Goal: Information Seeking & Learning: Learn about a topic

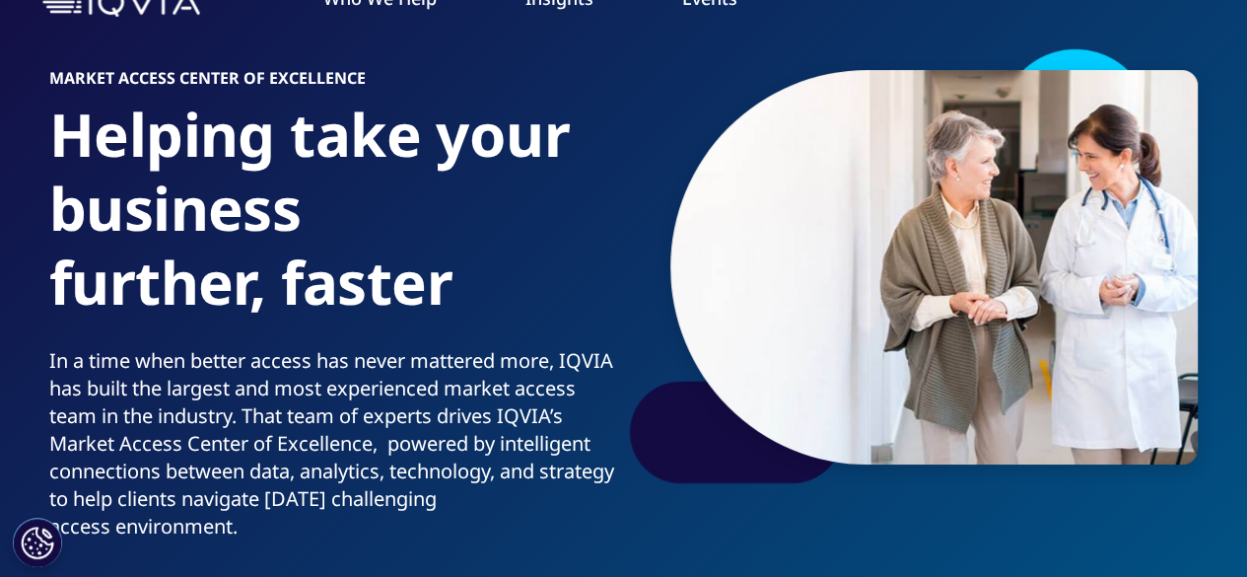
scroll to position [208, 0]
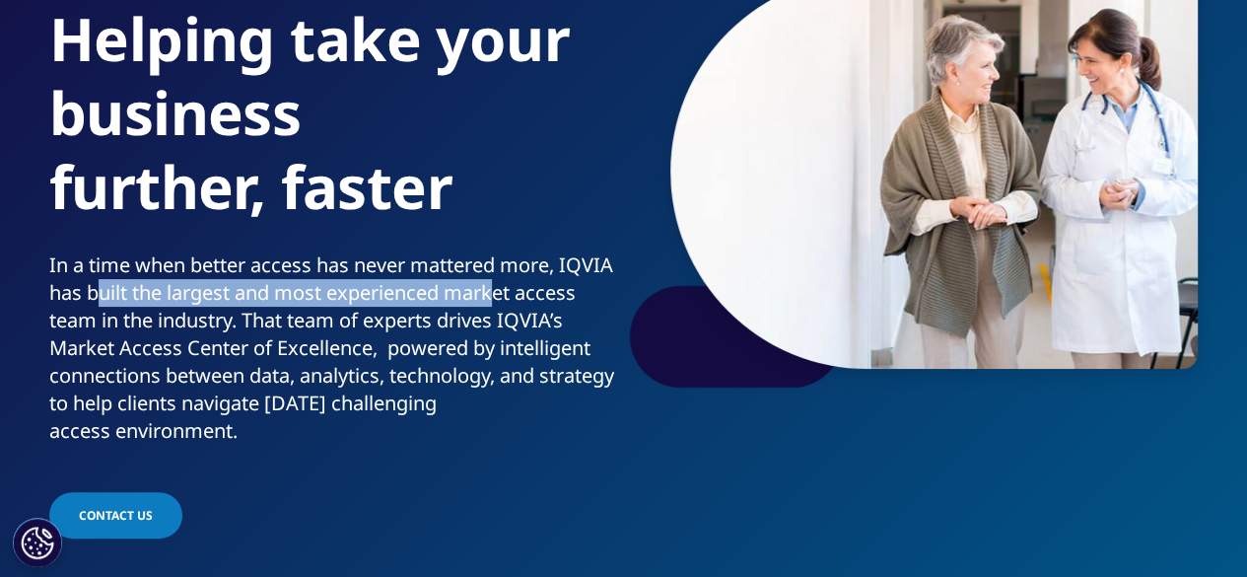
drag, startPoint x: 182, startPoint y: 289, endPoint x: 551, endPoint y: 299, distance: 368.8
click at [551, 299] on p "In a time when better access has never mattered more, IQVIA has built the large…" at bounding box center [332, 353] width 567 height 205
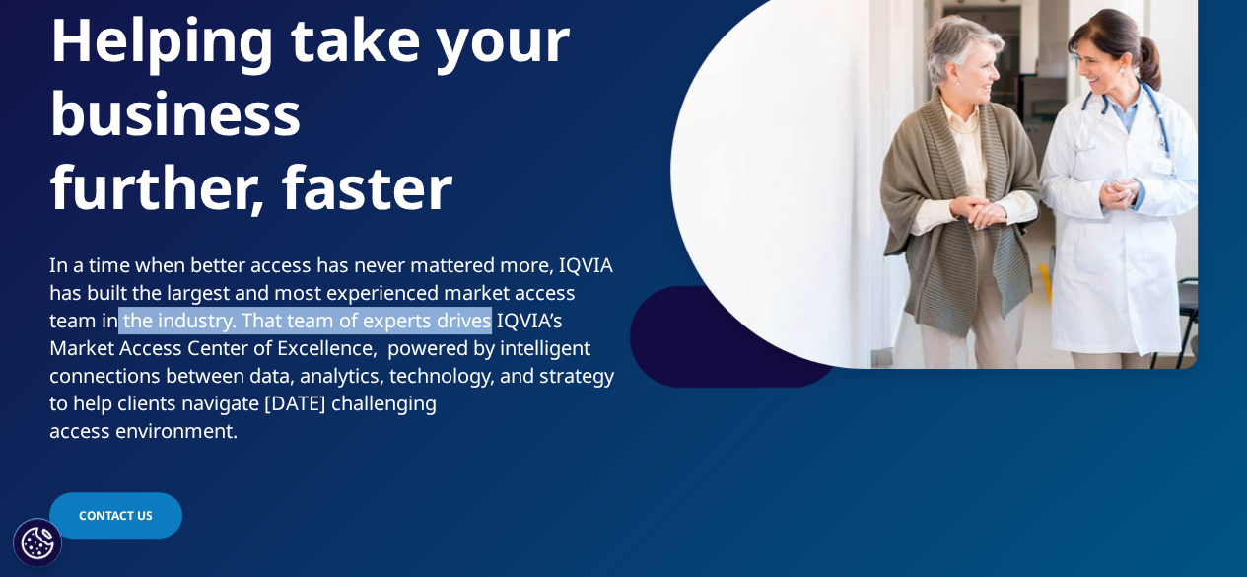
drag, startPoint x: 181, startPoint y: 328, endPoint x: 568, endPoint y: 328, distance: 386.5
click at [568, 328] on p "In a time when better access has never mattered more, IQVIA has built the large…" at bounding box center [332, 353] width 567 height 205
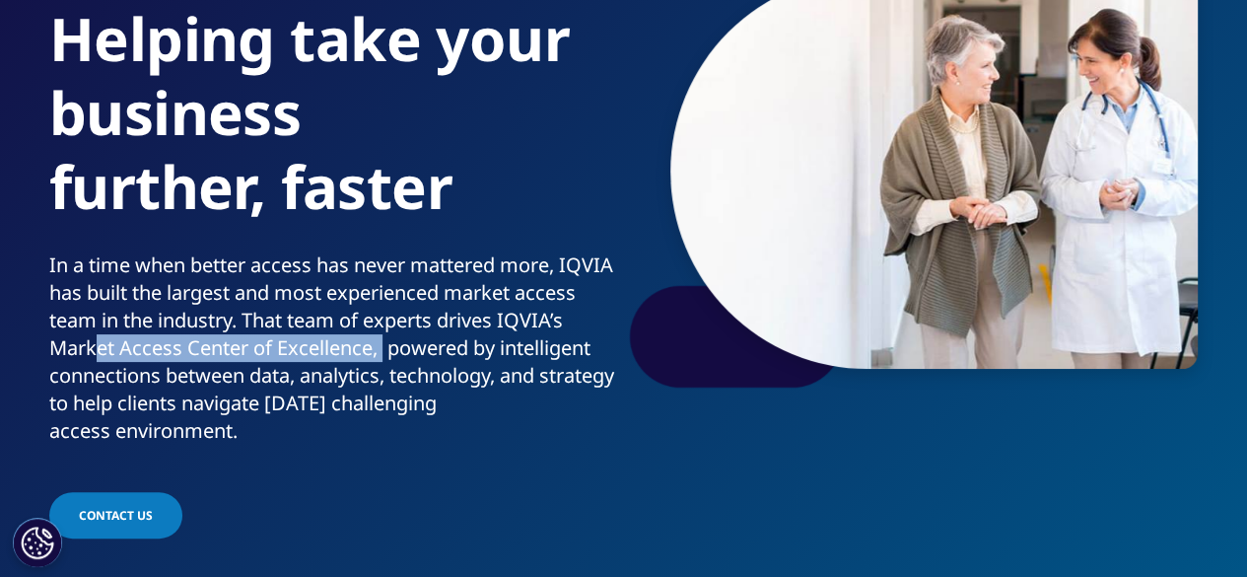
drag, startPoint x: 168, startPoint y: 352, endPoint x: 421, endPoint y: 362, distance: 253.6
click at [453, 359] on p "In a time when better access has never mattered more, IQVIA has built the large…" at bounding box center [332, 353] width 567 height 205
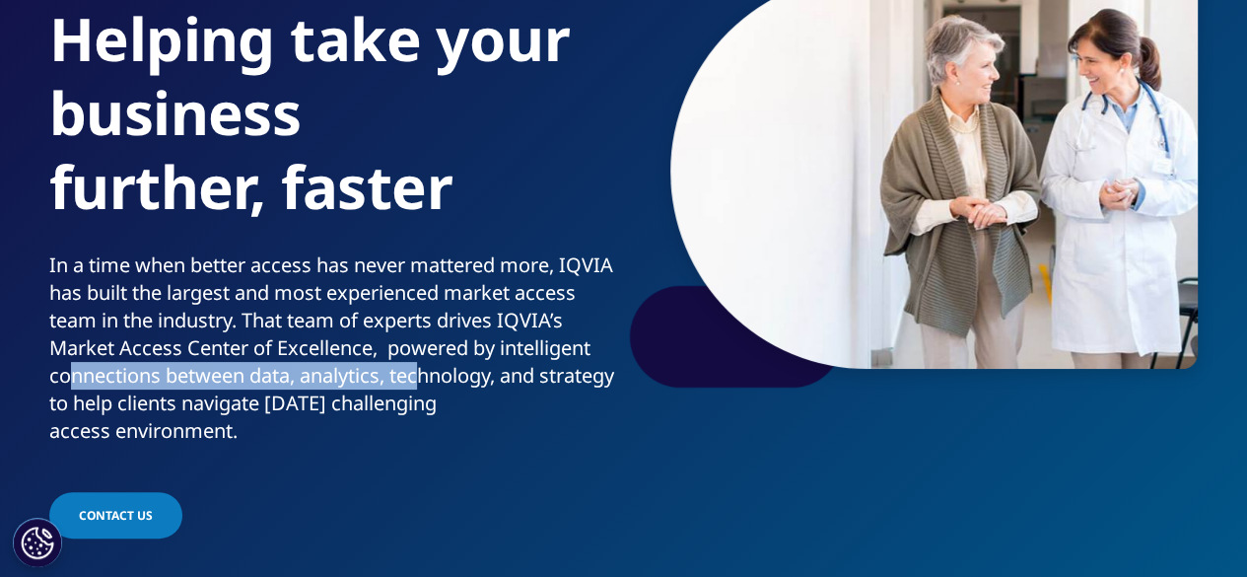
drag, startPoint x: 220, startPoint y: 367, endPoint x: 519, endPoint y: 384, distance: 299.2
click at [519, 384] on p "In a time when better access has never mattered more, IQVIA has built the large…" at bounding box center [332, 353] width 567 height 205
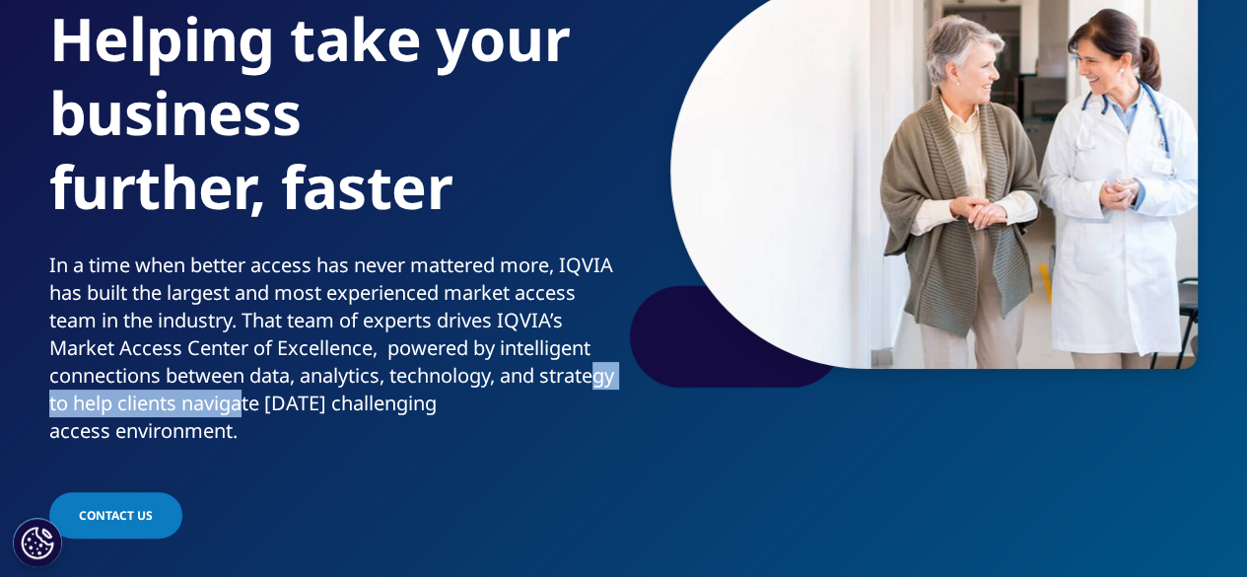
drag, startPoint x: 143, startPoint y: 398, endPoint x: 369, endPoint y: 407, distance: 225.9
click at [369, 407] on p "In a time when better access has never mattered more, IQVIA has built the large…" at bounding box center [332, 353] width 567 height 205
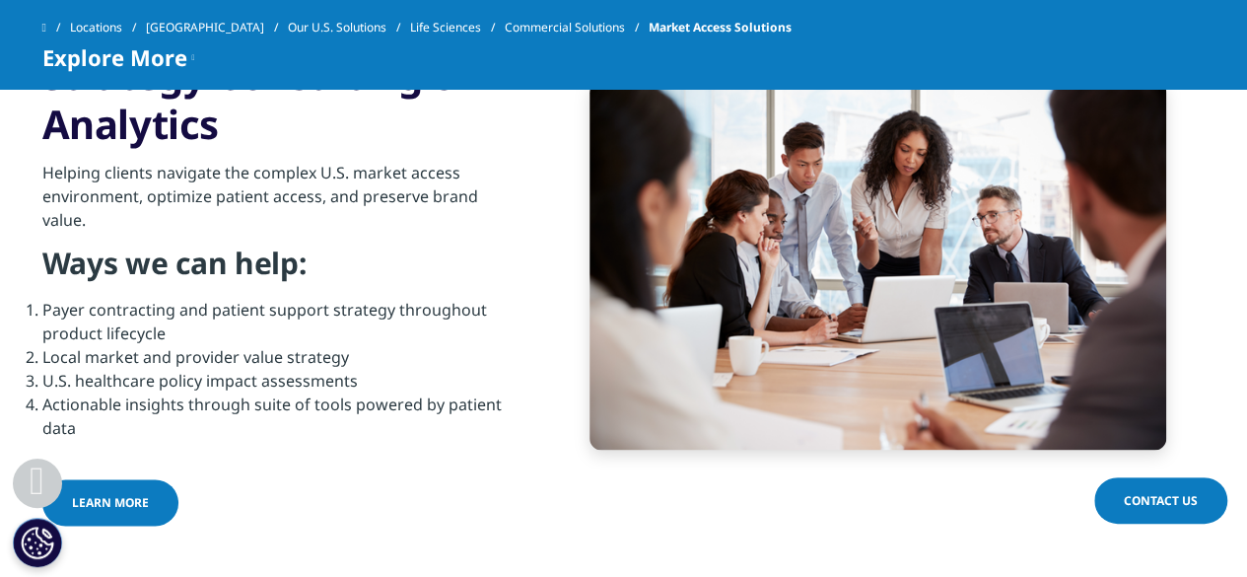
scroll to position [973, 0]
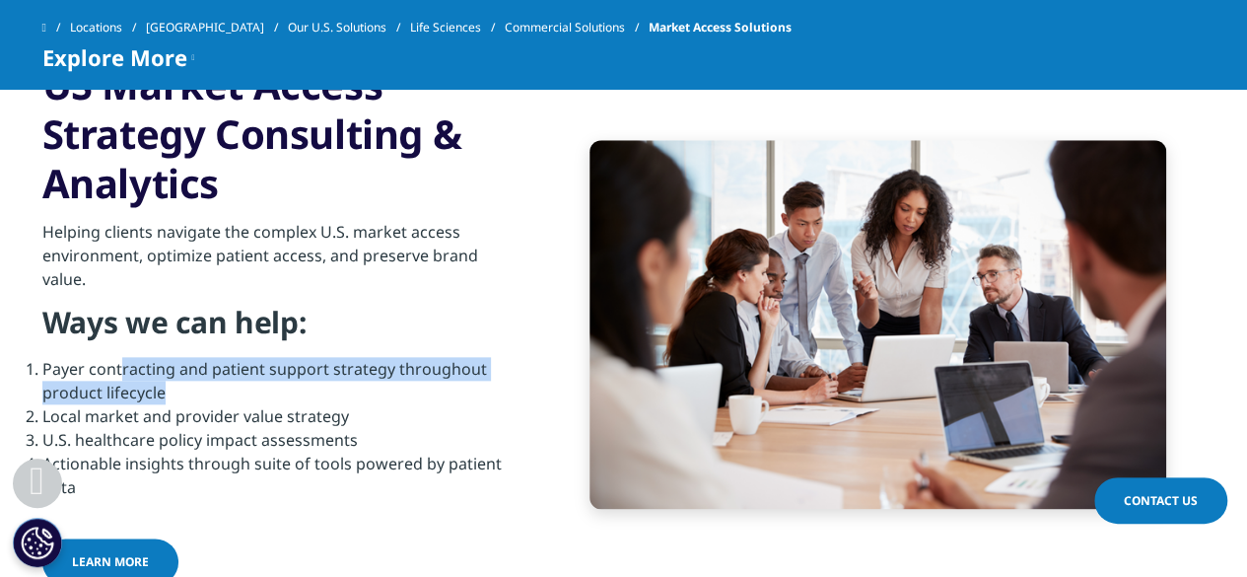
drag, startPoint x: 118, startPoint y: 370, endPoint x: 213, endPoint y: 383, distance: 95.5
click at [213, 383] on li "Payer contracting and patient support strategy throughout product lifecycle" at bounding box center [281, 380] width 478 height 47
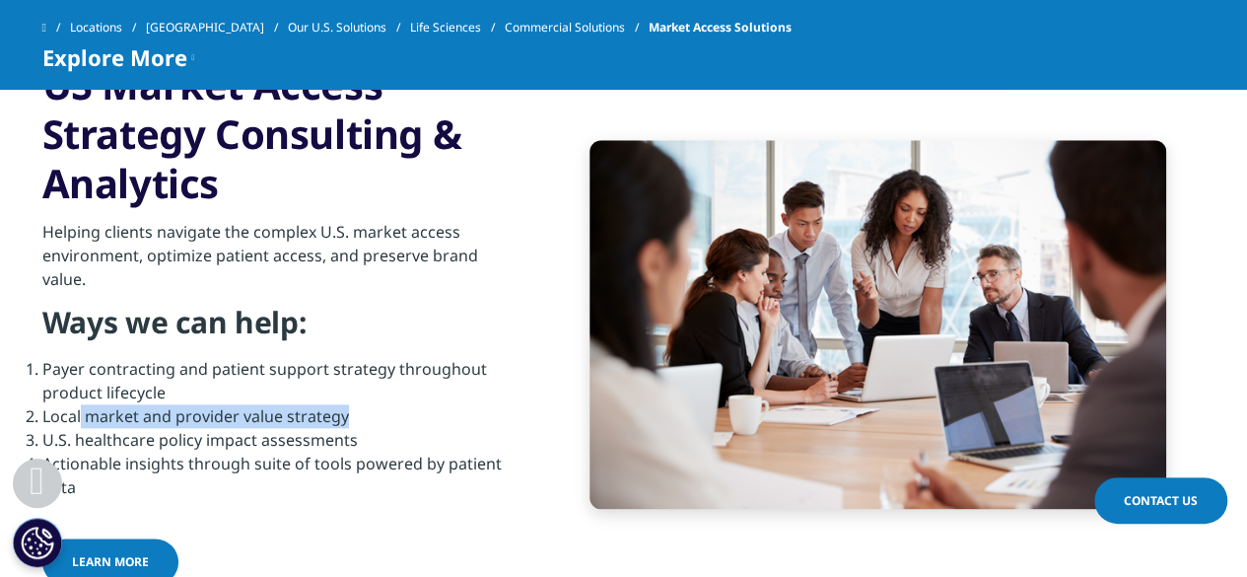
drag, startPoint x: 81, startPoint y: 414, endPoint x: 347, endPoint y: 419, distance: 266.2
click at [347, 419] on li "Local market and provider value strategy" at bounding box center [281, 416] width 478 height 24
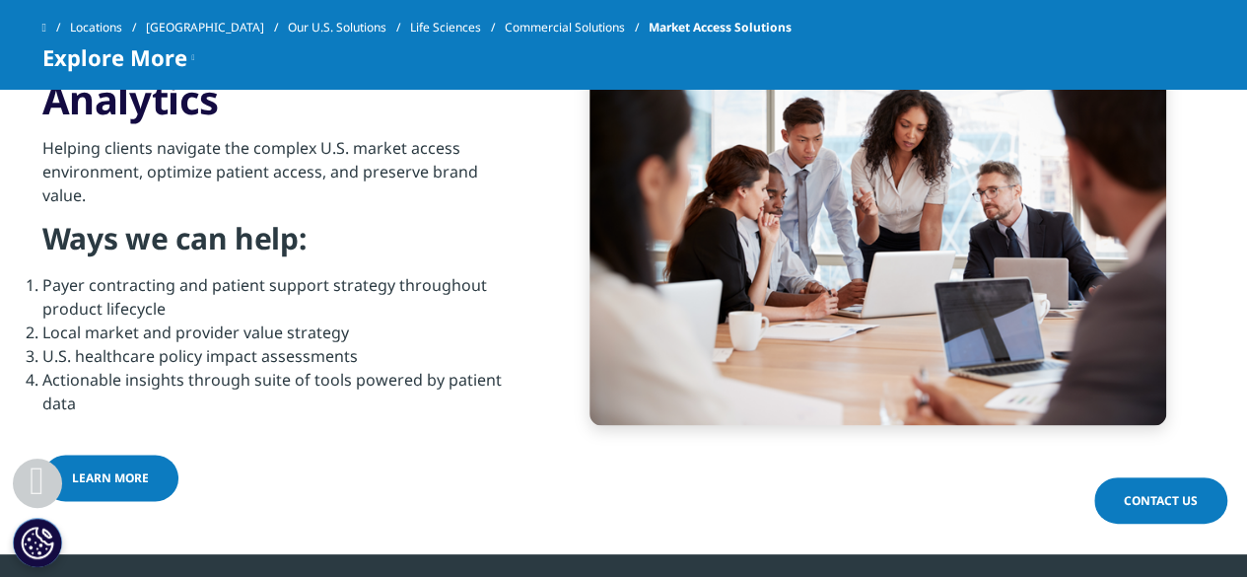
scroll to position [1058, 0]
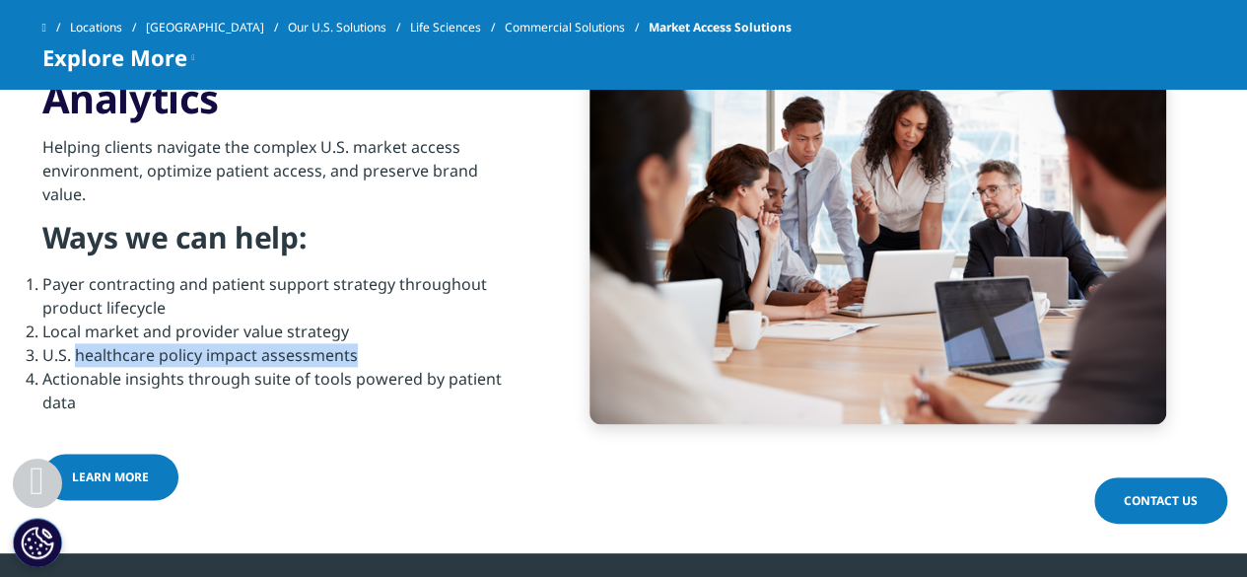
drag, startPoint x: 126, startPoint y: 350, endPoint x: 366, endPoint y: 355, distance: 239.6
click at [366, 355] on li "U.S. healthcare policy impact assessments" at bounding box center [281, 355] width 478 height 24
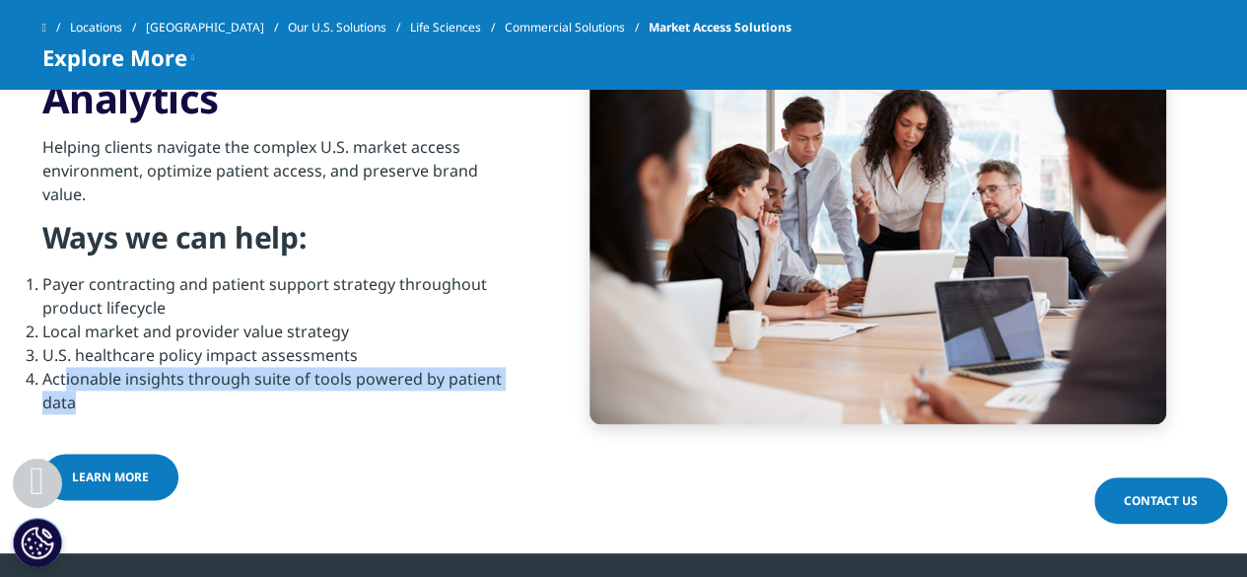
drag, startPoint x: 67, startPoint y: 377, endPoint x: 134, endPoint y: 388, distance: 68.1
click at [134, 388] on li "Actionable insights through suite of tools powered by patient data" at bounding box center [281, 390] width 478 height 47
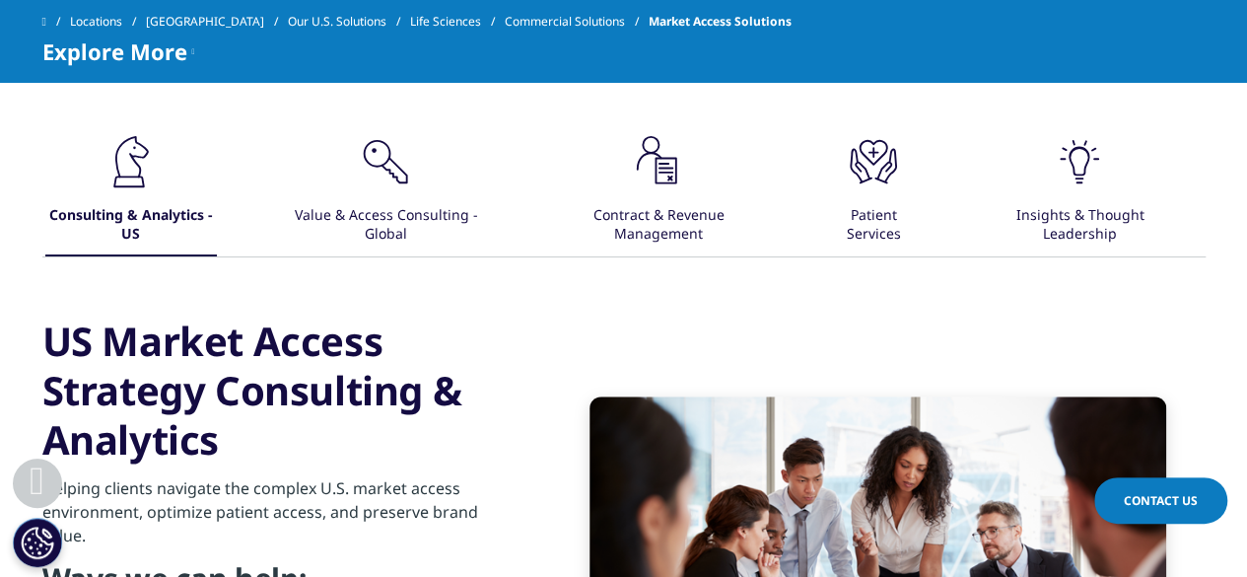
scroll to position [753, 0]
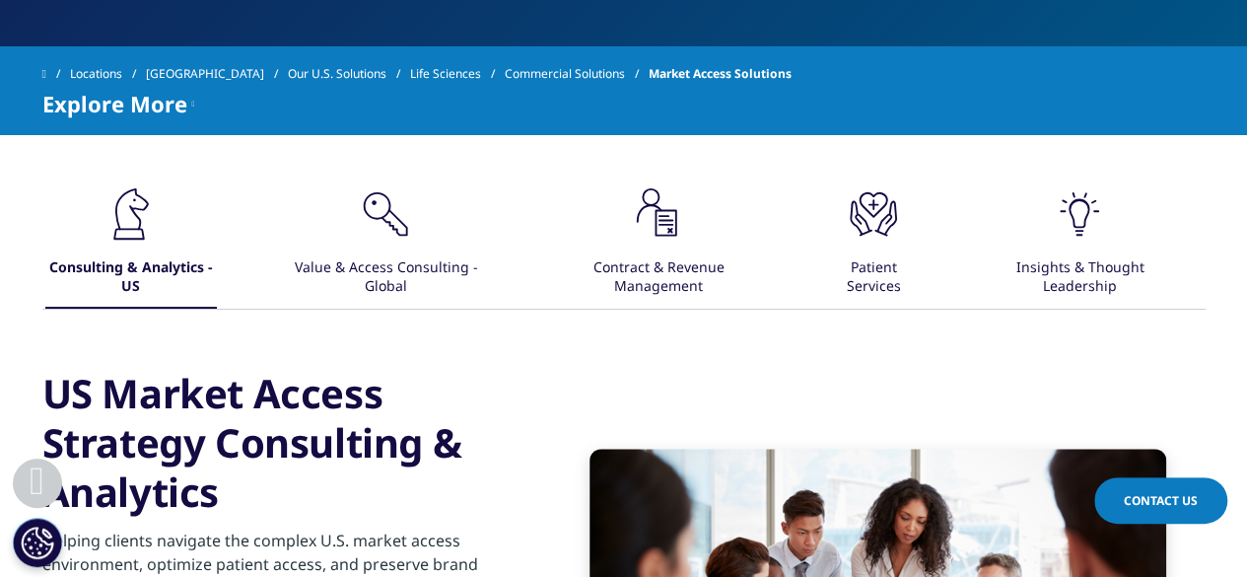
click at [386, 225] on icon ".cls-1{fill:#231f20;}" at bounding box center [385, 213] width 59 height 59
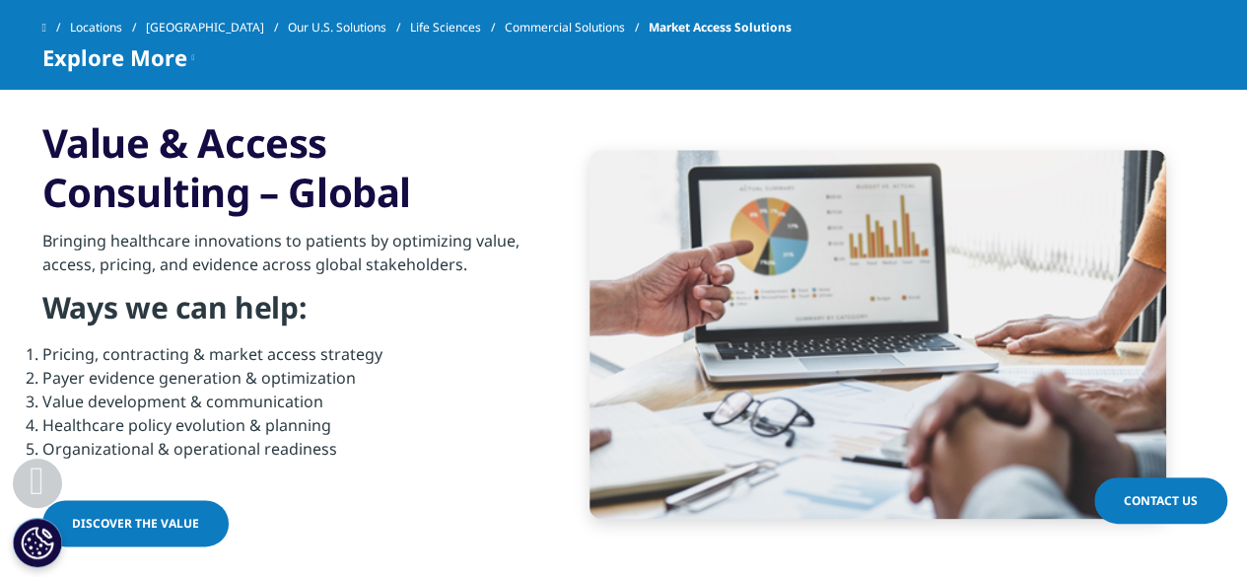
scroll to position [934, 0]
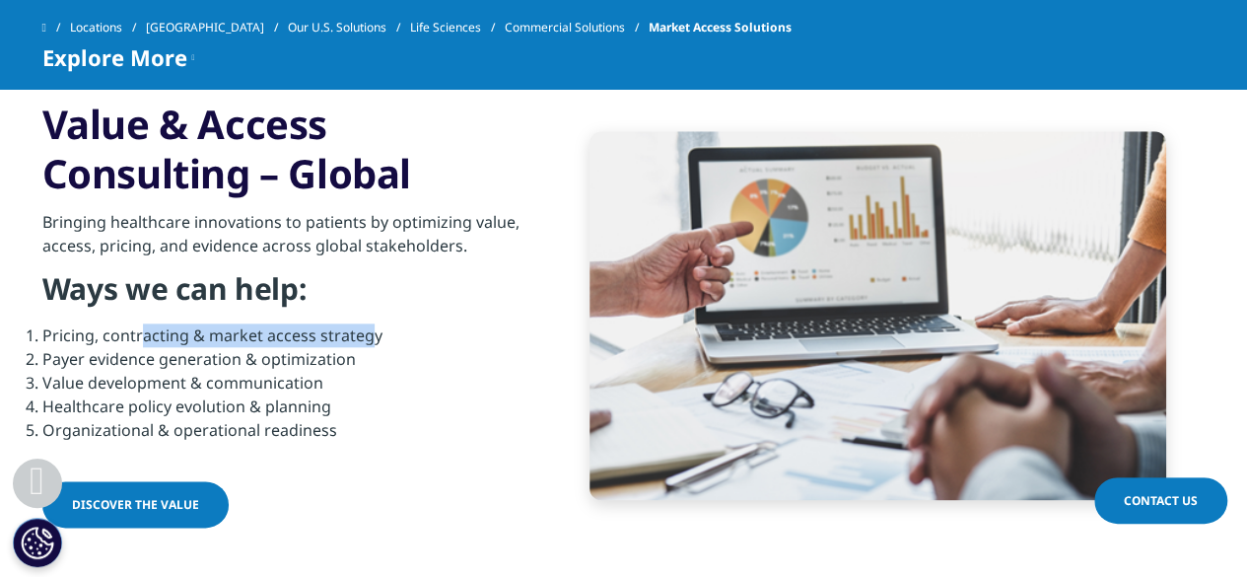
drag, startPoint x: 158, startPoint y: 336, endPoint x: 363, endPoint y: 334, distance: 205.1
click at [363, 334] on li "Pricing, contracting & market access strategy" at bounding box center [281, 335] width 478 height 24
click at [364, 334] on li "Pricing, contracting & market access strategy" at bounding box center [281, 335] width 478 height 24
drag, startPoint x: 55, startPoint y: 356, endPoint x: 65, endPoint y: 358, distance: 10.1
click at [63, 358] on li "Payer evidence generation & optimization" at bounding box center [281, 359] width 478 height 24
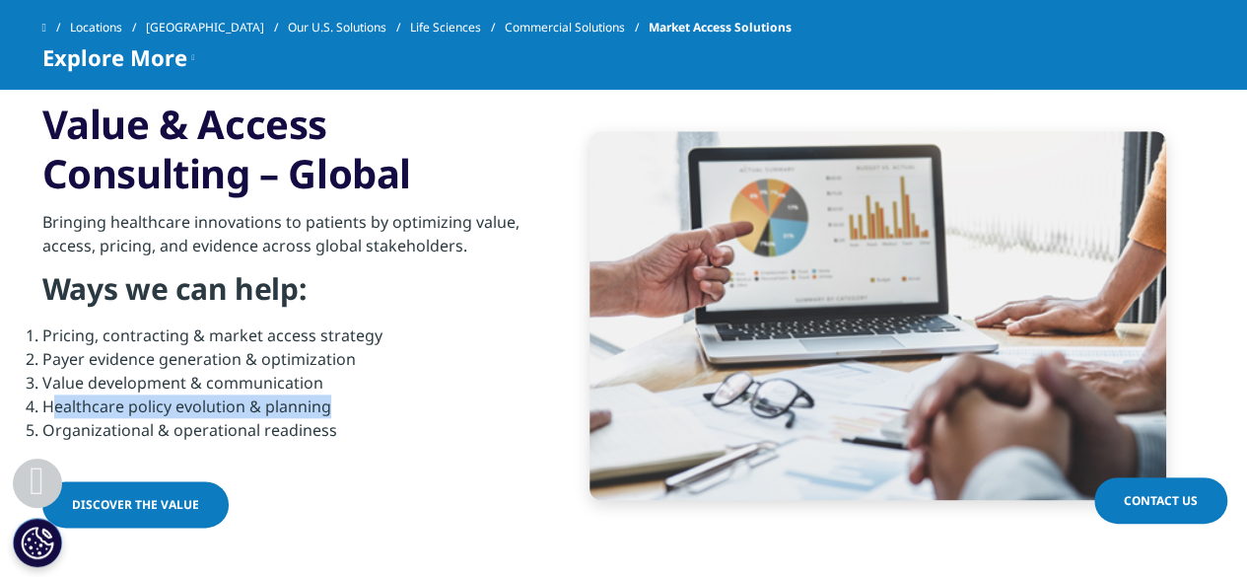
drag, startPoint x: 50, startPoint y: 401, endPoint x: 331, endPoint y: 403, distance: 281.0
click at [331, 403] on li "Healthcare policy evolution & planning" at bounding box center [281, 406] width 478 height 24
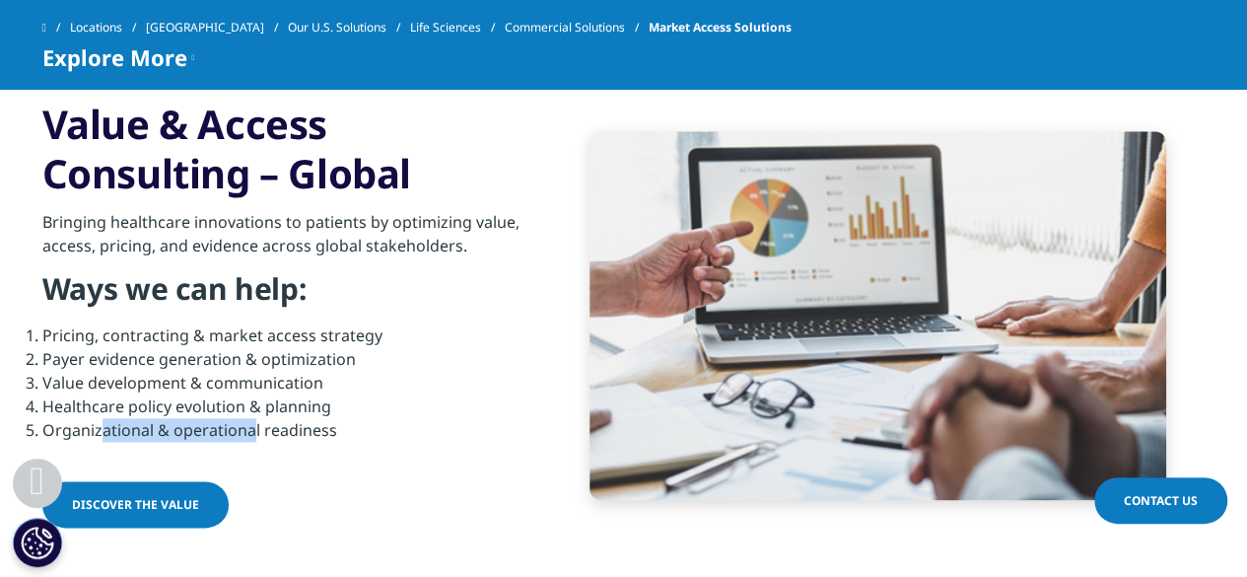
drag, startPoint x: 110, startPoint y: 426, endPoint x: 269, endPoint y: 418, distance: 158.9
click at [269, 419] on li "Organizational & operational readiness" at bounding box center [281, 430] width 478 height 24
click at [269, 418] on li "Organizational & operational readiness" at bounding box center [281, 430] width 478 height 24
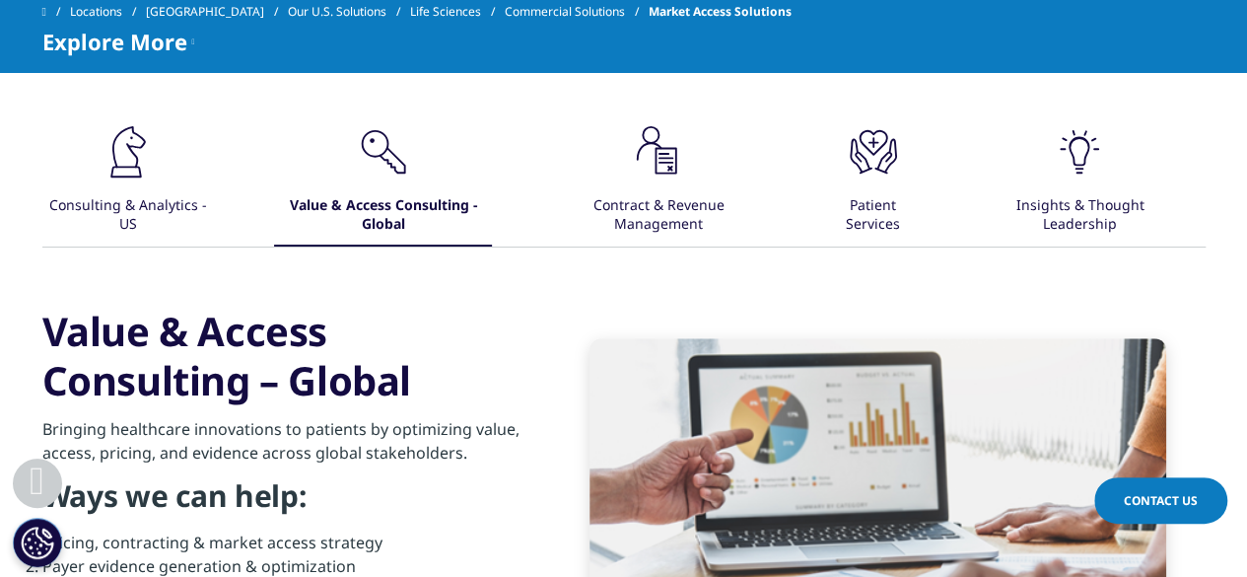
scroll to position [697, 0]
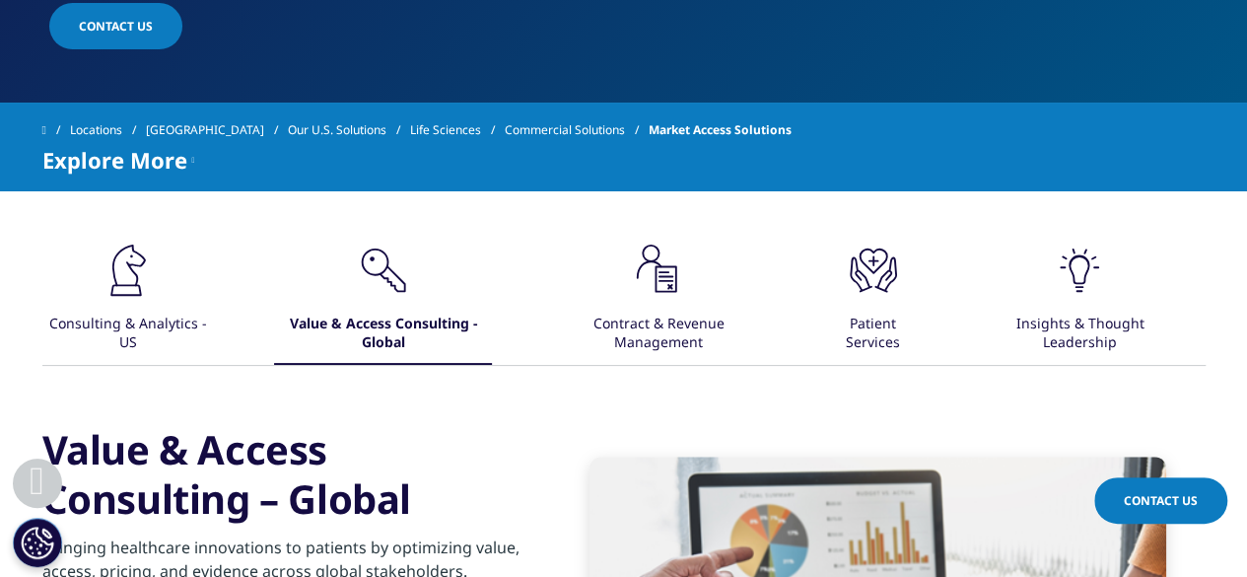
click at [666, 311] on div "Contract & Revenue Management" at bounding box center [658, 334] width 208 height 61
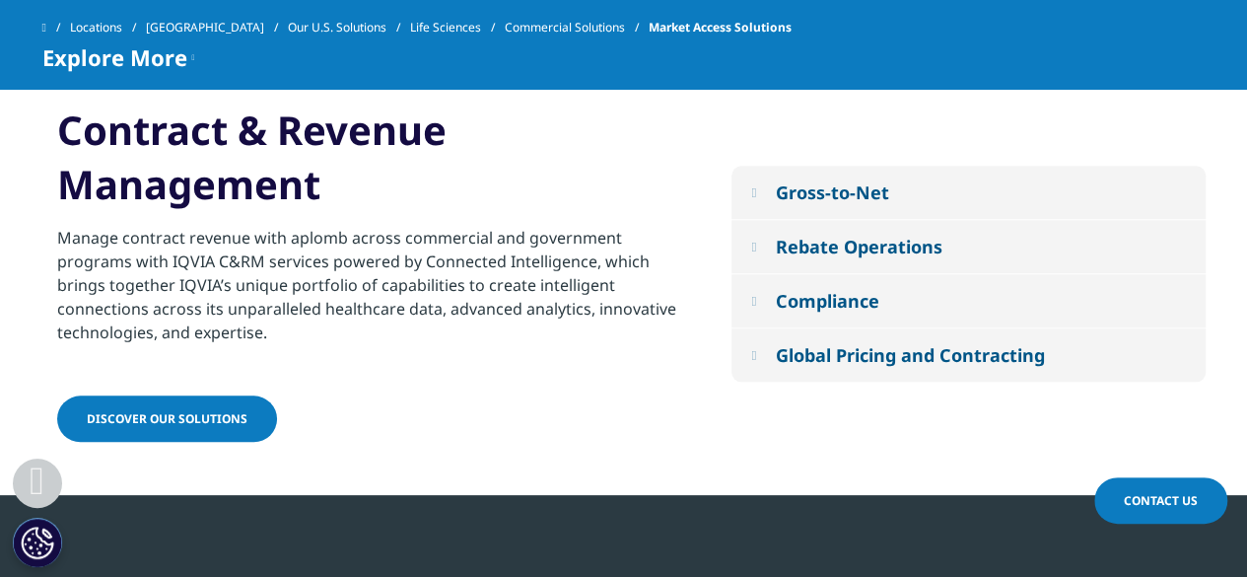
scroll to position [930, 0]
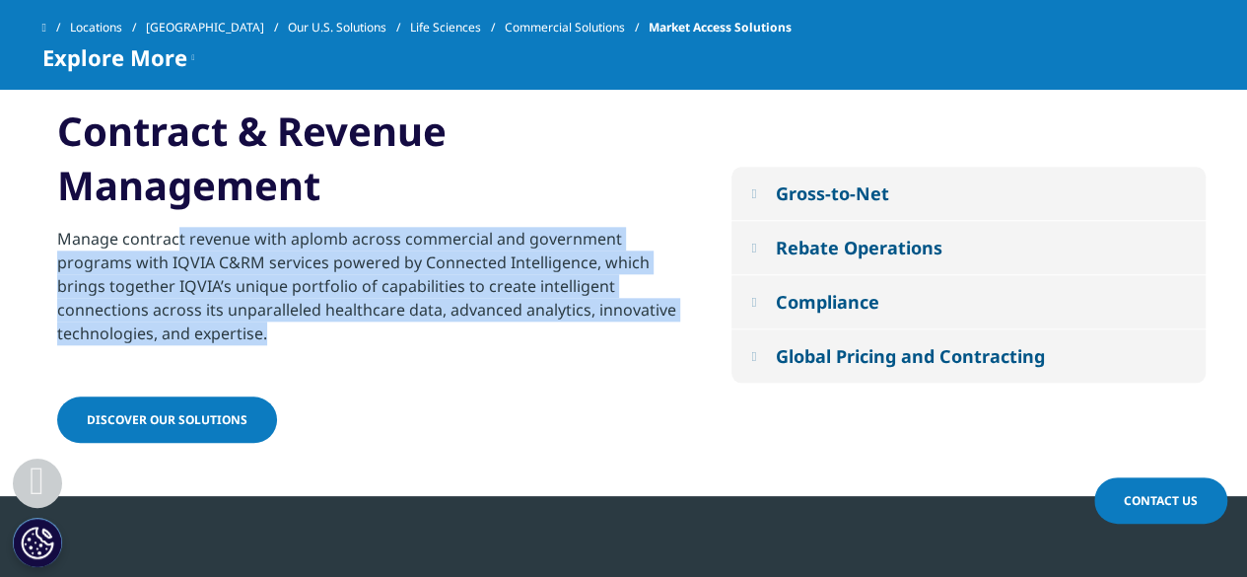
drag, startPoint x: 191, startPoint y: 238, endPoint x: 282, endPoint y: 329, distance: 129.0
click at [282, 329] on p "Manage contract revenue with aplomb across commercial and government programs w…" at bounding box center [372, 292] width 630 height 130
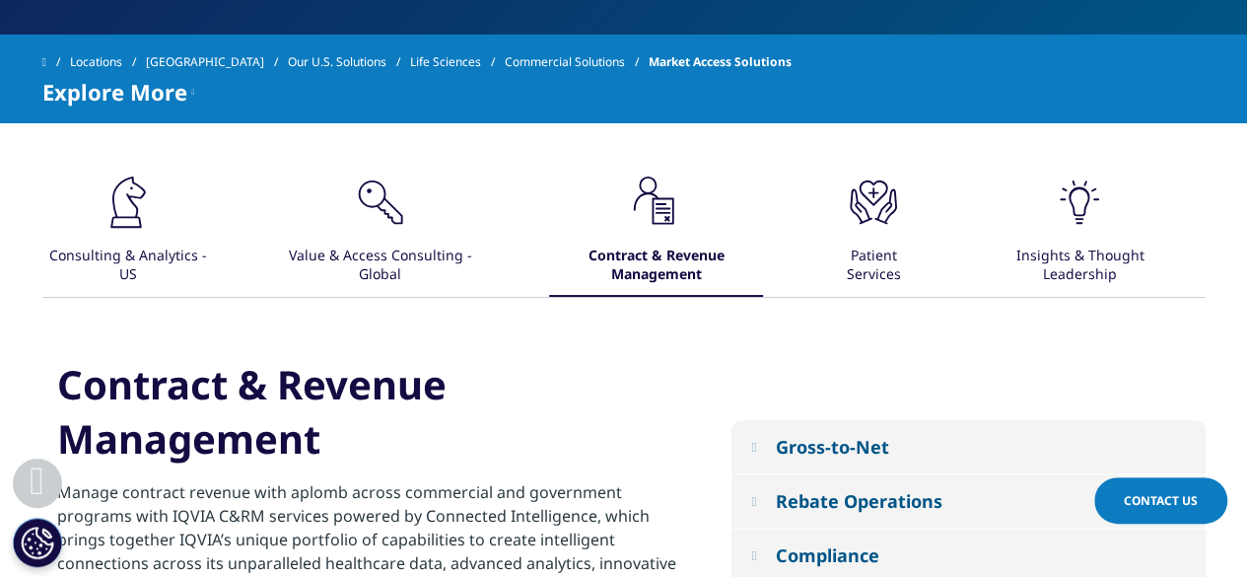
scroll to position [750, 0]
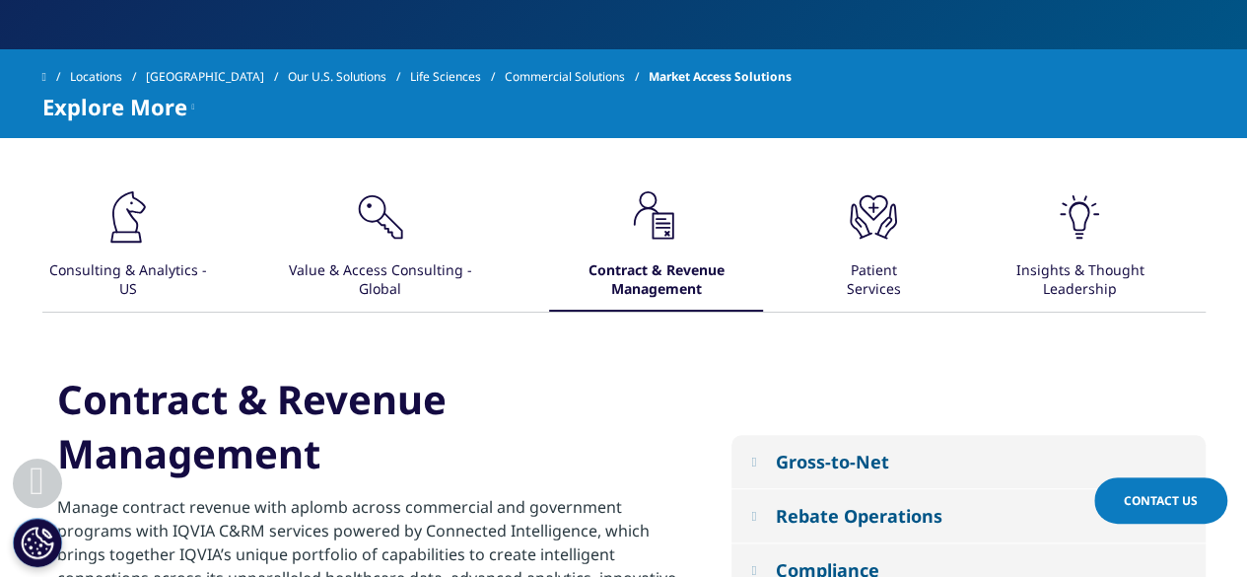
click at [860, 243] on icon ".cls-1{fill:#231f20;}" at bounding box center [873, 216] width 59 height 59
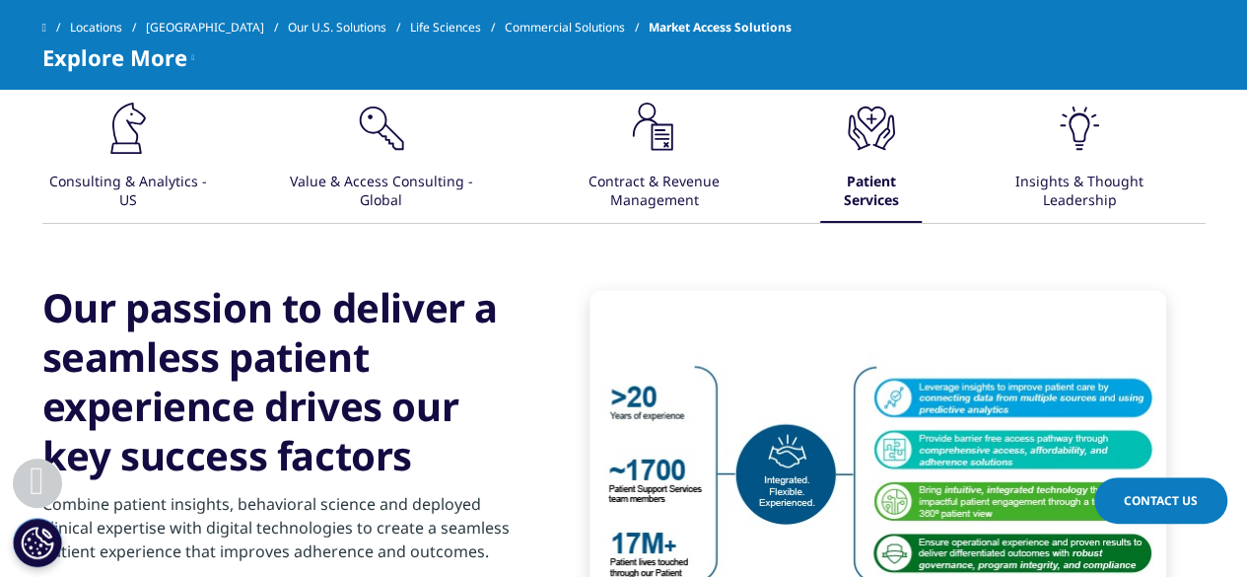
scroll to position [930, 0]
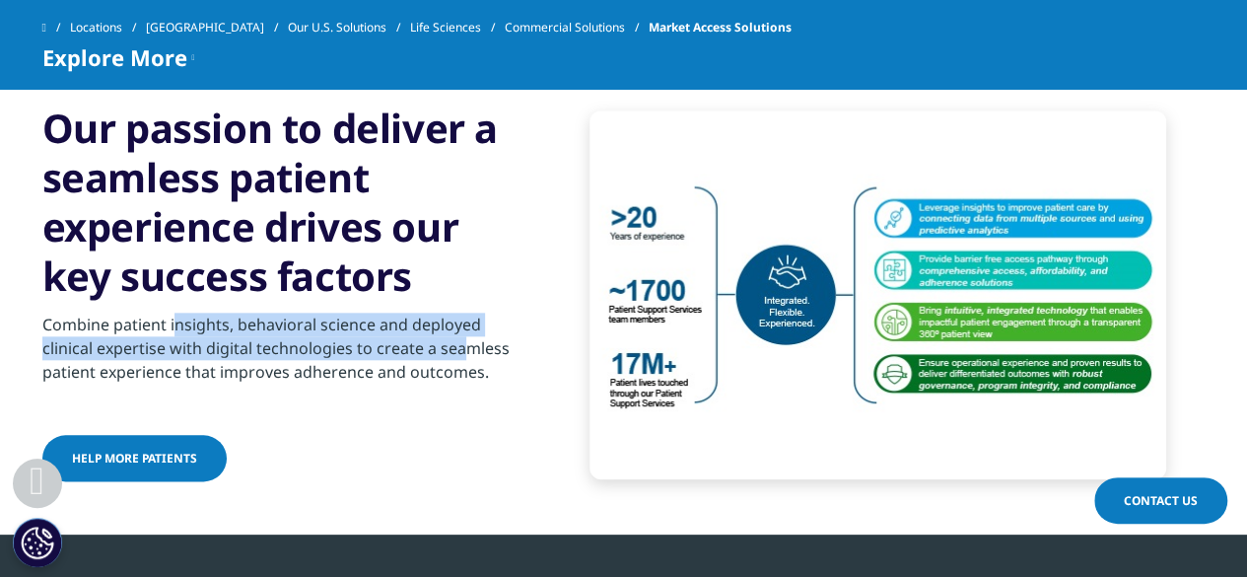
drag, startPoint x: 213, startPoint y: 316, endPoint x: 469, endPoint y: 355, distance: 259.2
click at [469, 355] on p "Combine patient insights, behavioral science and deployed clinical expertise wi…" at bounding box center [281, 354] width 478 height 83
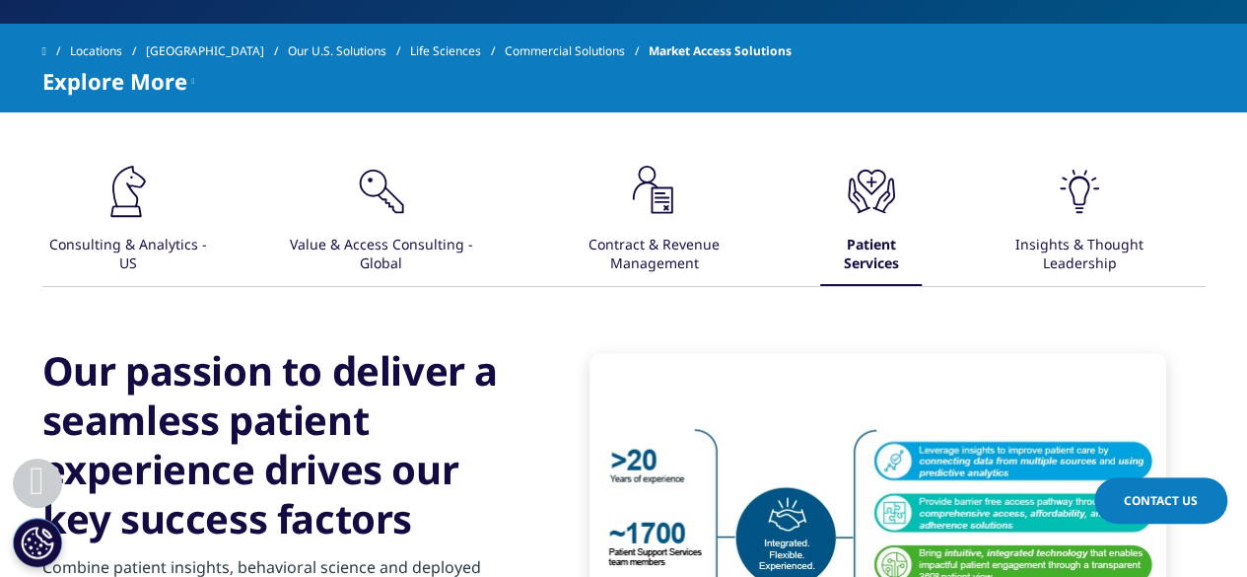
scroll to position [769, 0]
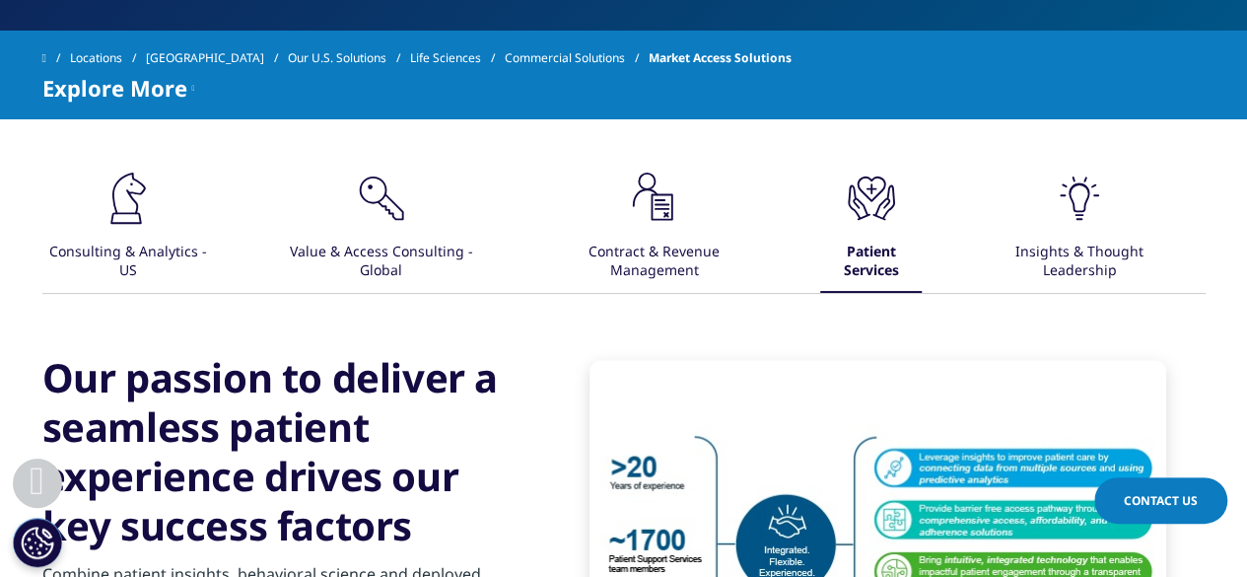
click at [1077, 256] on div "Insights & Thought Leadership" at bounding box center [1080, 262] width 192 height 61
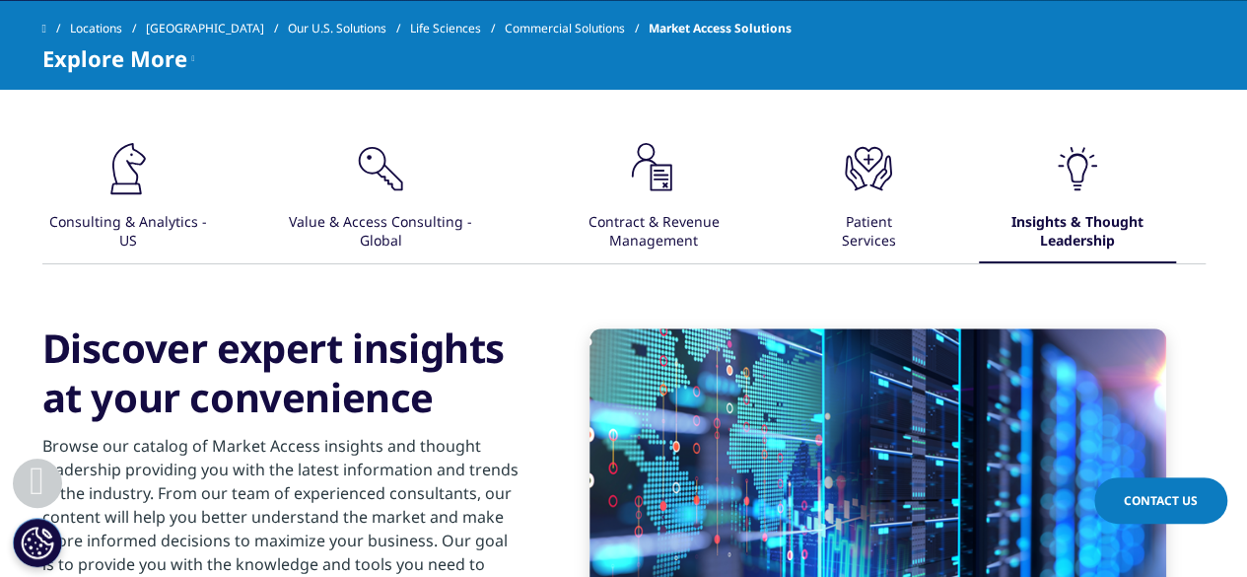
scroll to position [670, 0]
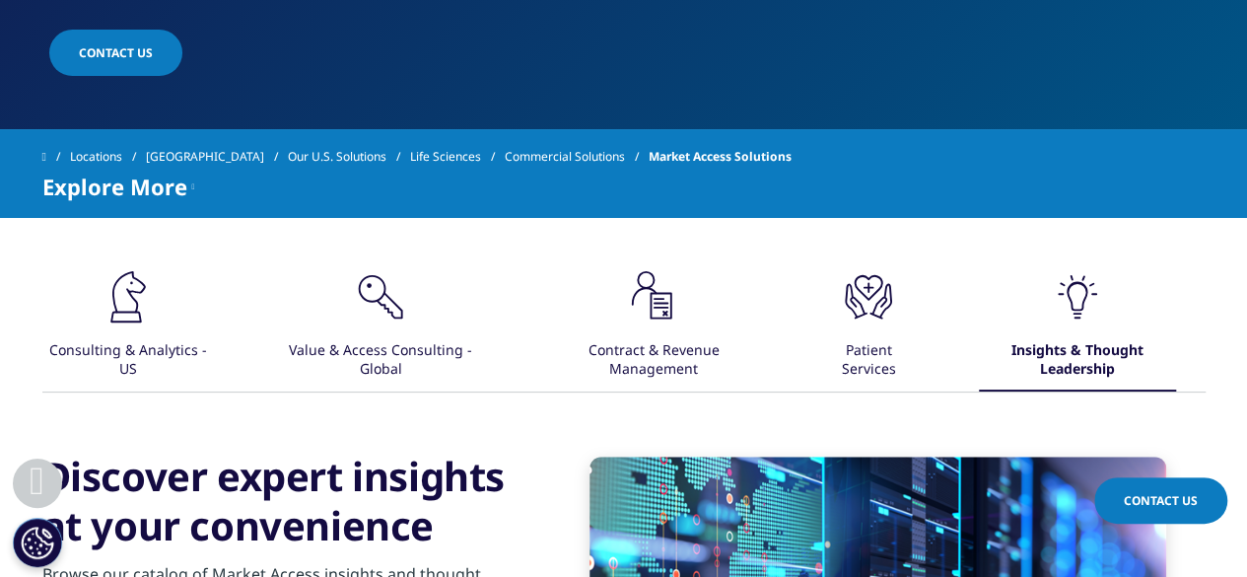
click at [116, 316] on icon ".cls-1{fill:#231f20;}" at bounding box center [128, 296] width 59 height 59
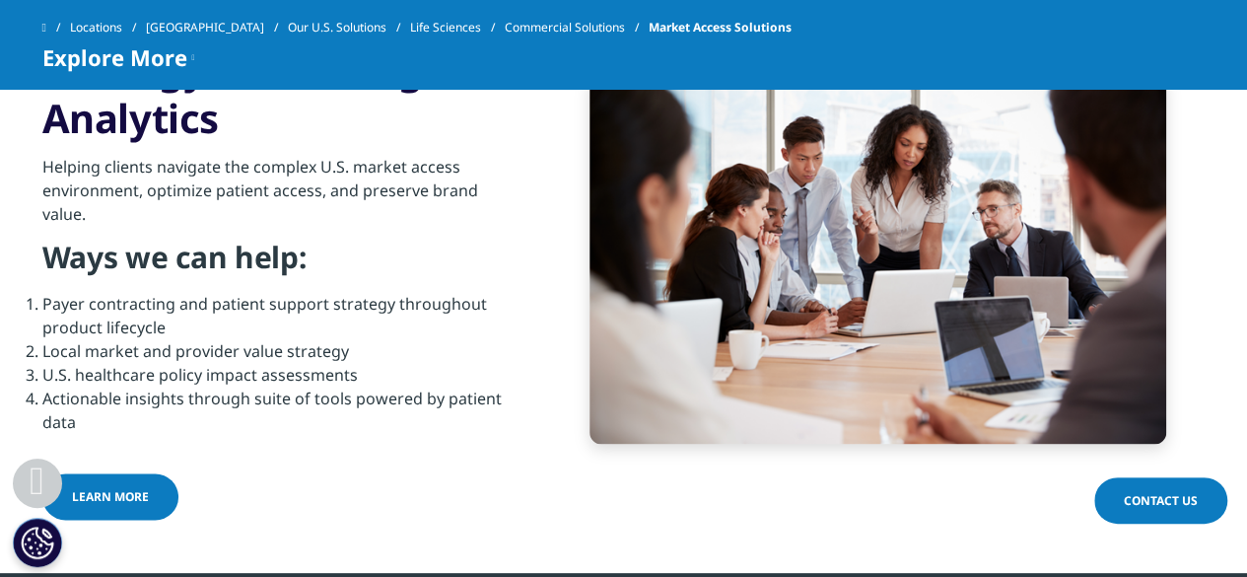
scroll to position [1039, 0]
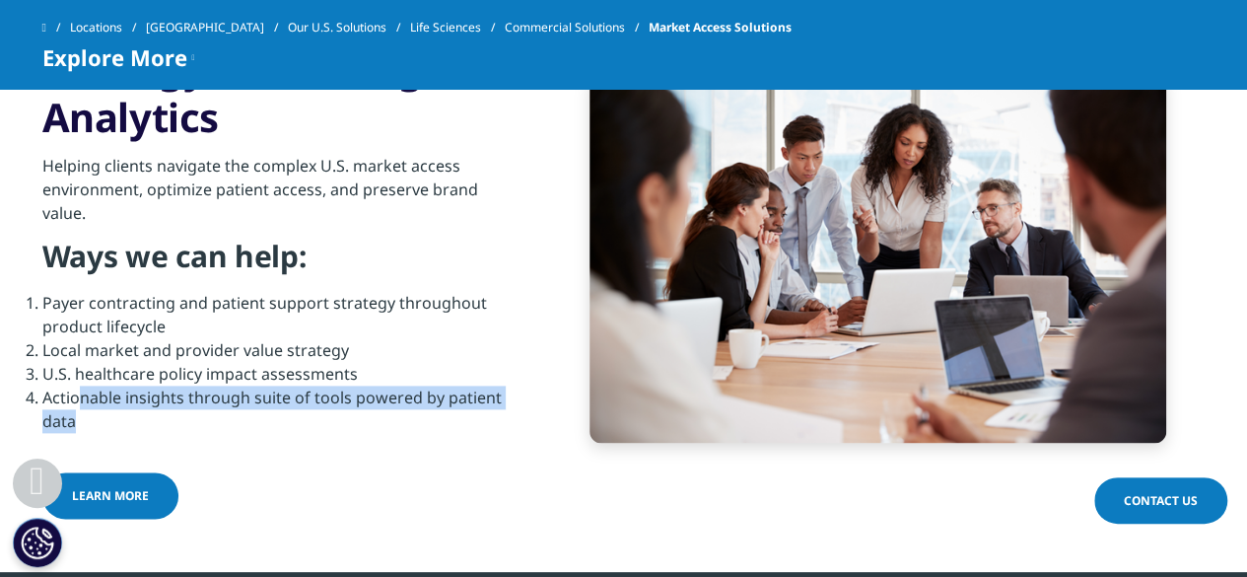
drag, startPoint x: 97, startPoint y: 407, endPoint x: 80, endPoint y: 387, distance: 25.9
click at [80, 388] on li "Actionable insights through suite of tools powered by patient data" at bounding box center [281, 408] width 478 height 47
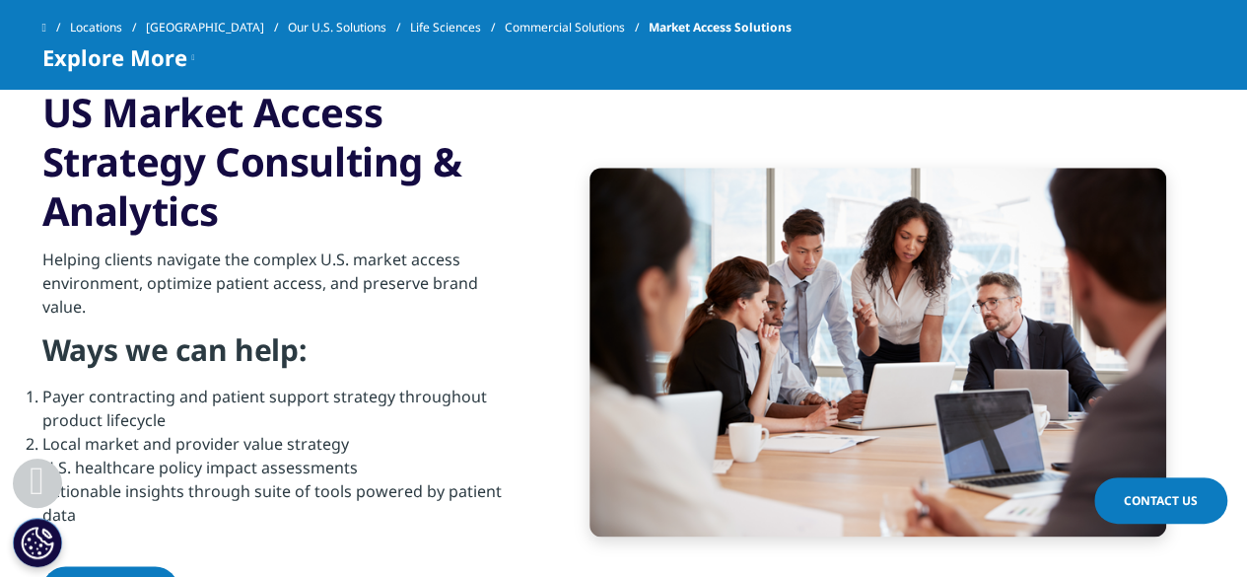
click at [126, 402] on li "Payer contracting and patient support strategy throughout product lifecycle" at bounding box center [281, 407] width 478 height 47
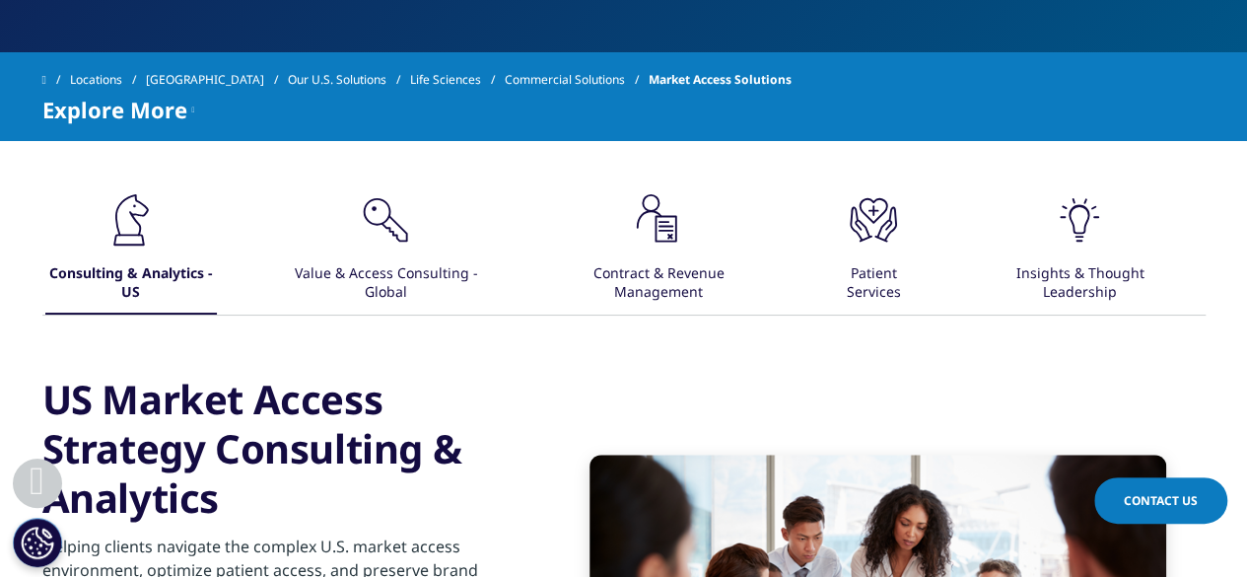
scroll to position [740, 0]
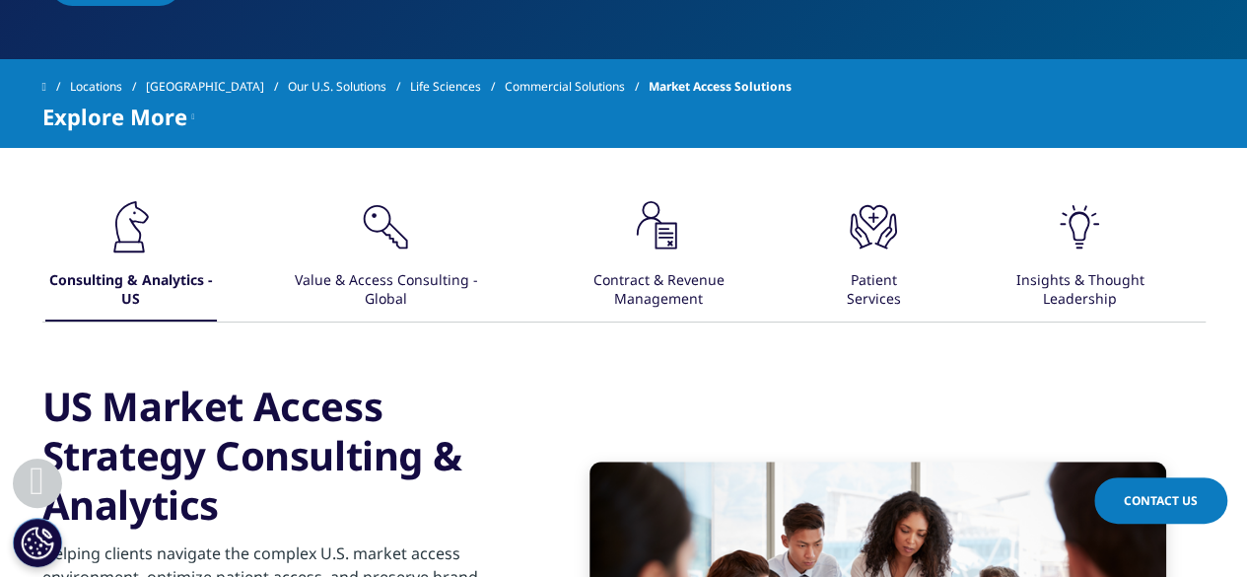
click at [393, 250] on icon ".cls-1{fill:#231f20;}" at bounding box center [385, 226] width 59 height 59
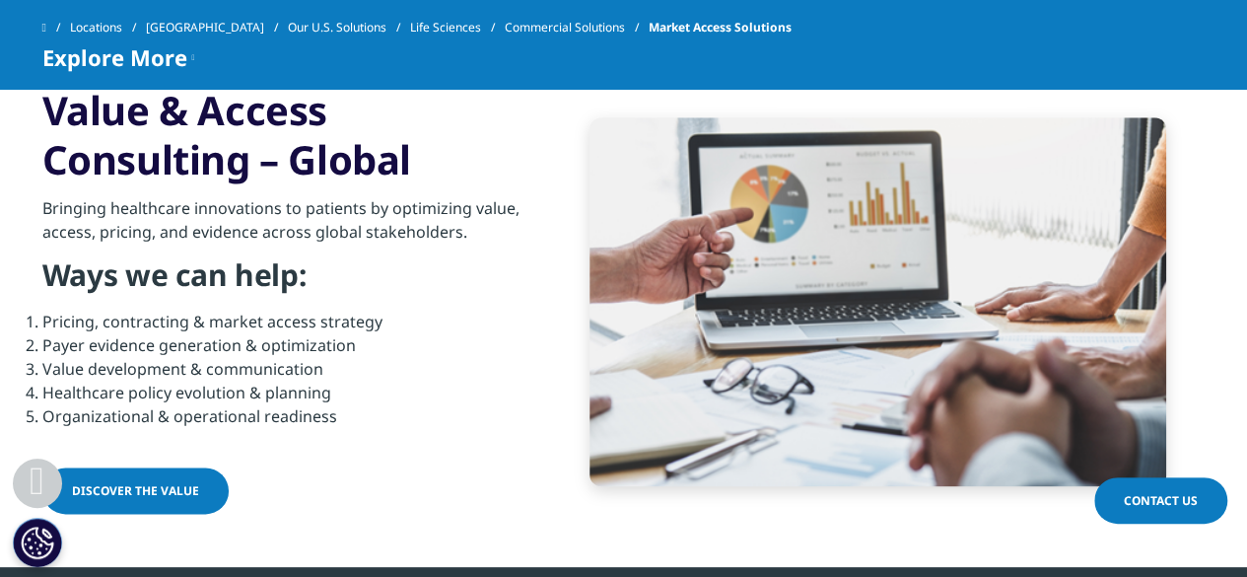
scroll to position [948, 0]
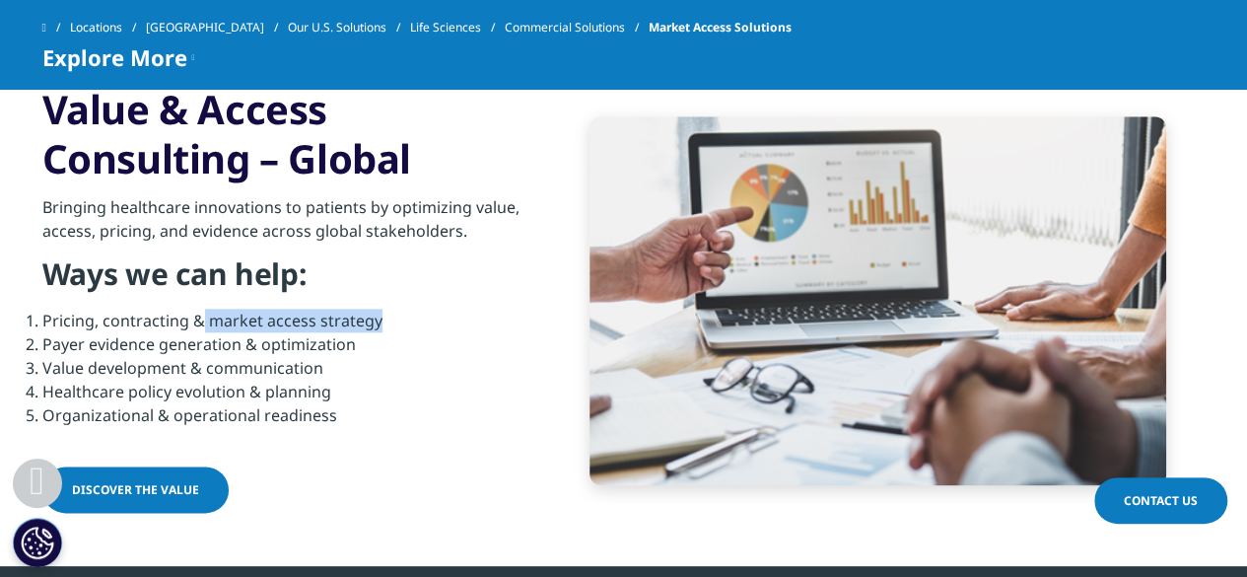
drag, startPoint x: 202, startPoint y: 324, endPoint x: 373, endPoint y: 313, distance: 171.0
click at [373, 313] on li "Pricing, contracting & market access strategy" at bounding box center [281, 321] width 478 height 24
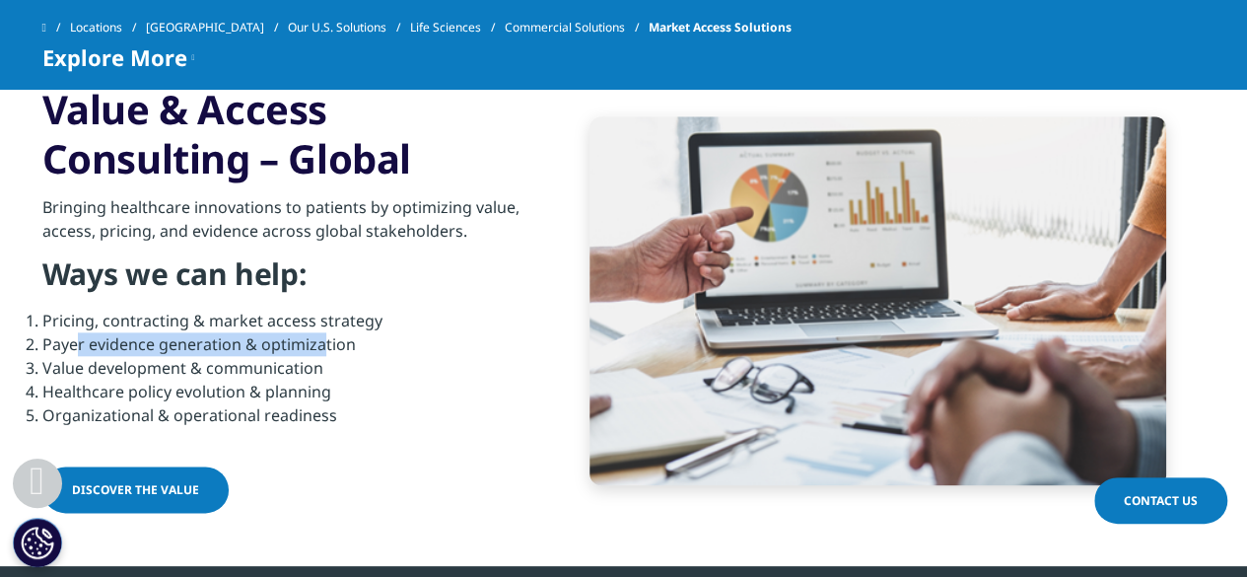
drag, startPoint x: 74, startPoint y: 348, endPoint x: 324, endPoint y: 338, distance: 250.6
click at [324, 338] on li "Payer evidence generation & optimization" at bounding box center [281, 344] width 478 height 24
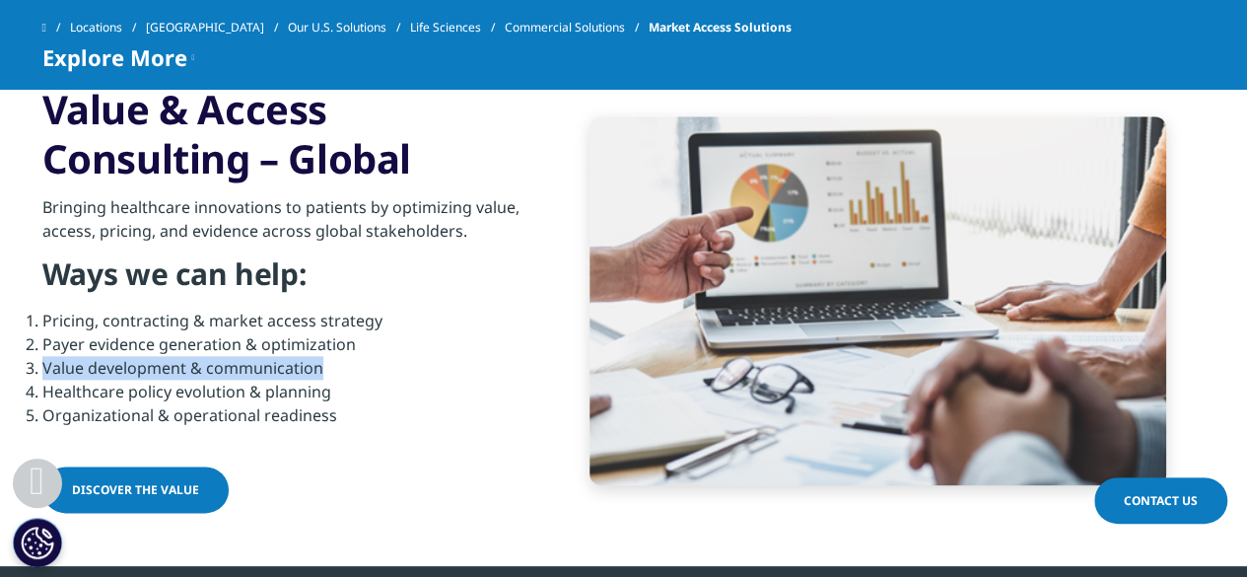
drag, startPoint x: 43, startPoint y: 368, endPoint x: 331, endPoint y: 372, distance: 287.9
click at [331, 372] on li "Value development & communication" at bounding box center [281, 368] width 478 height 24
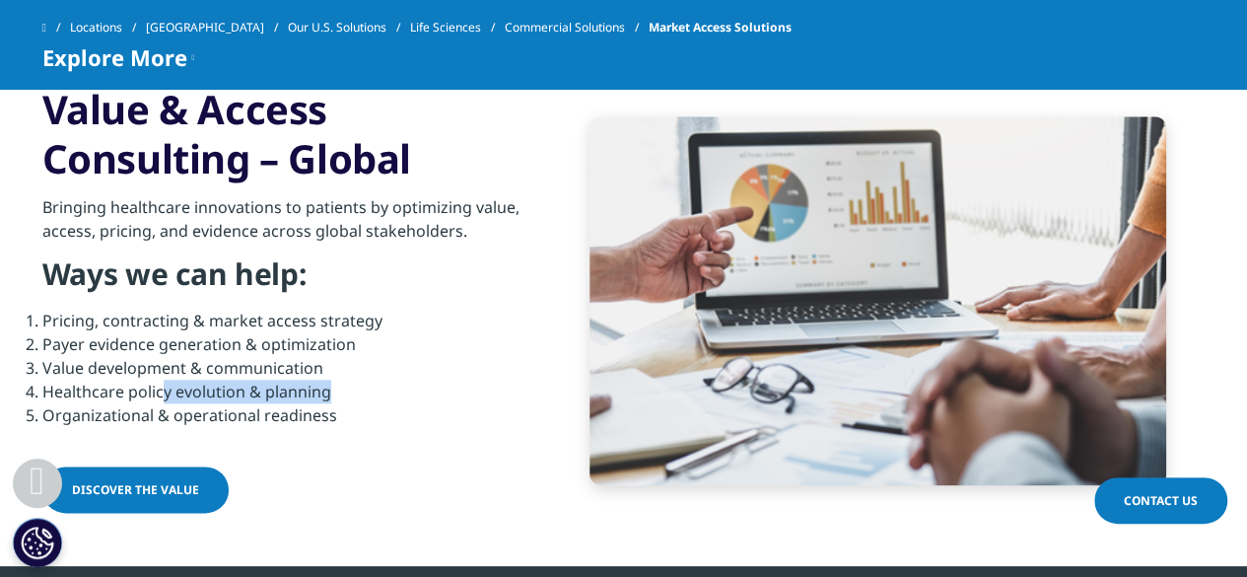
drag, startPoint x: 163, startPoint y: 393, endPoint x: 337, endPoint y: 389, distance: 174.5
click at [337, 389] on li "Healthcare policy evolution & planning" at bounding box center [281, 392] width 478 height 24
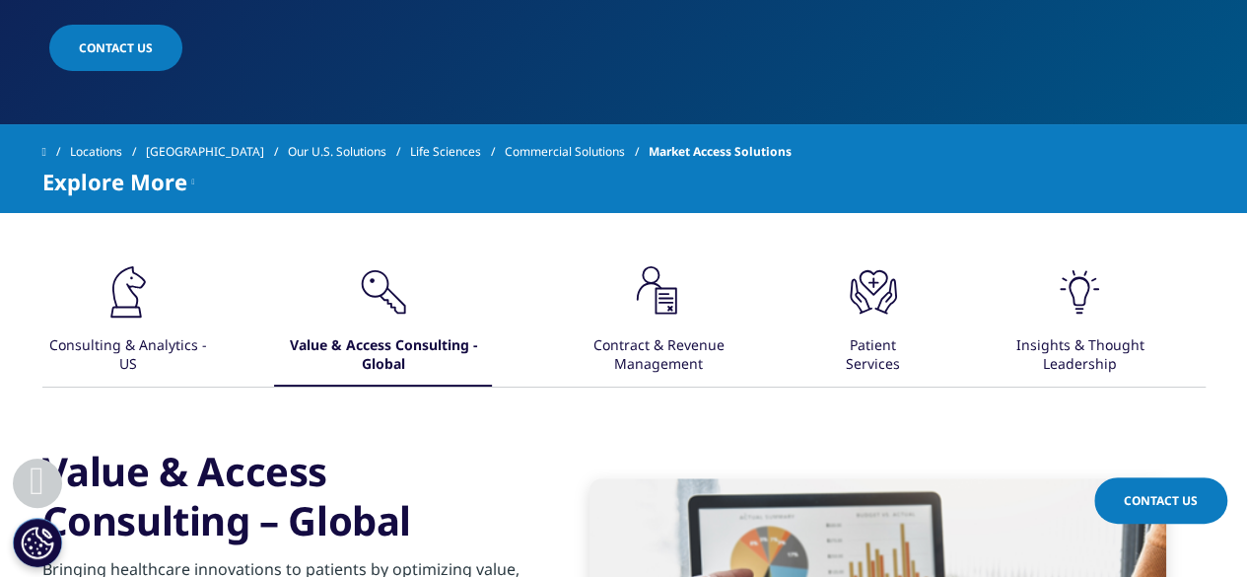
scroll to position [672, 0]
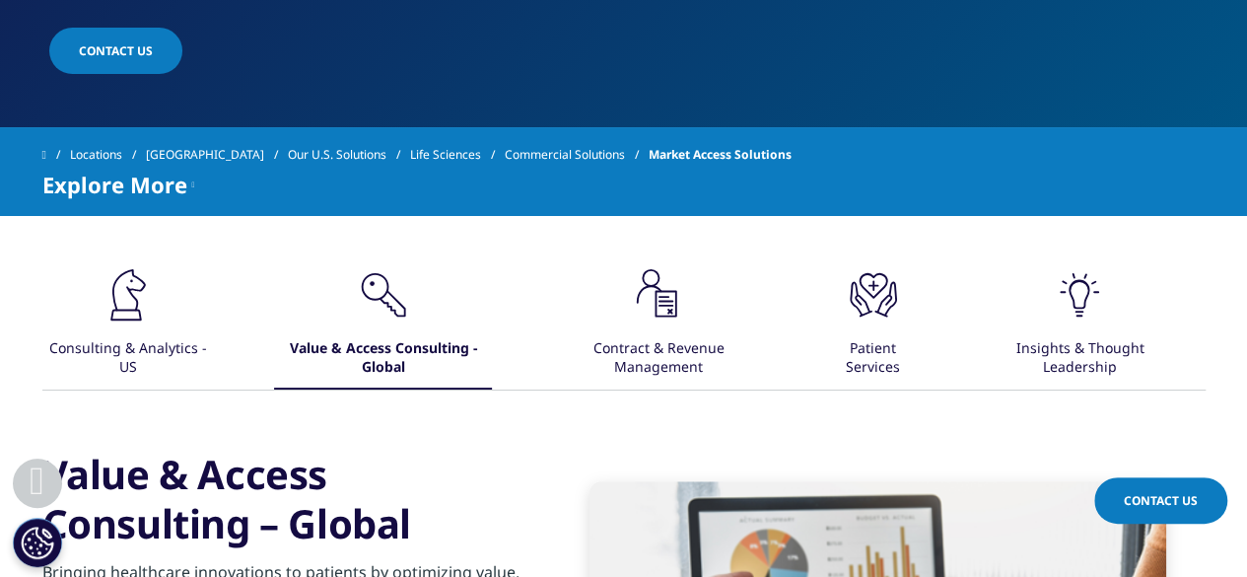
click at [659, 342] on div "Contract & Revenue Management" at bounding box center [658, 358] width 208 height 61
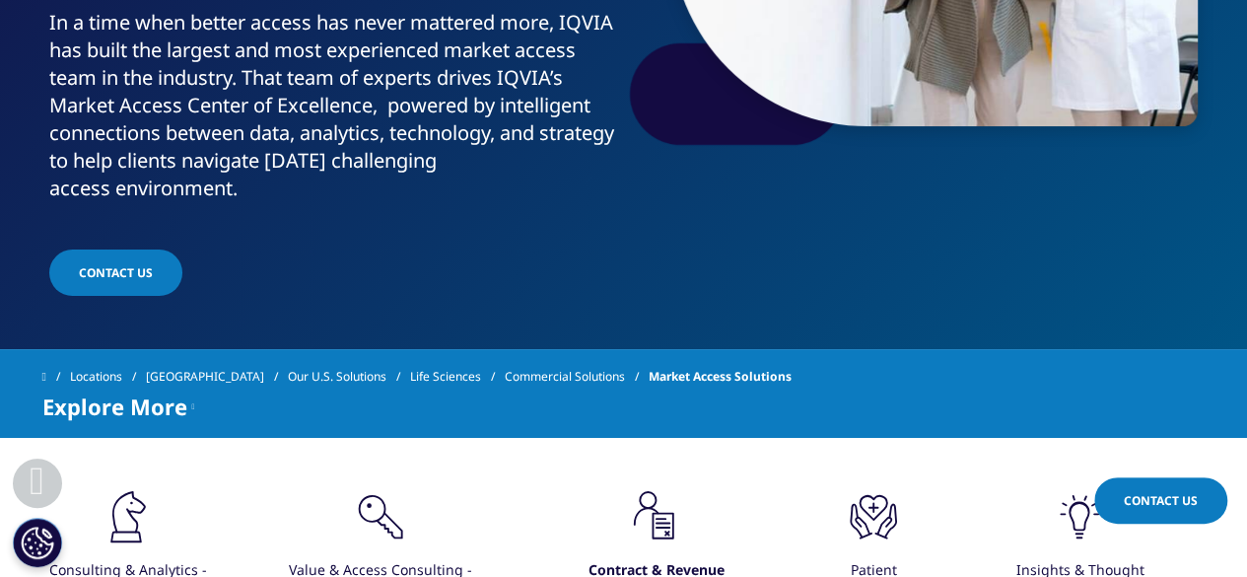
scroll to position [447, 0]
